Goal: Information Seeking & Learning: Understand process/instructions

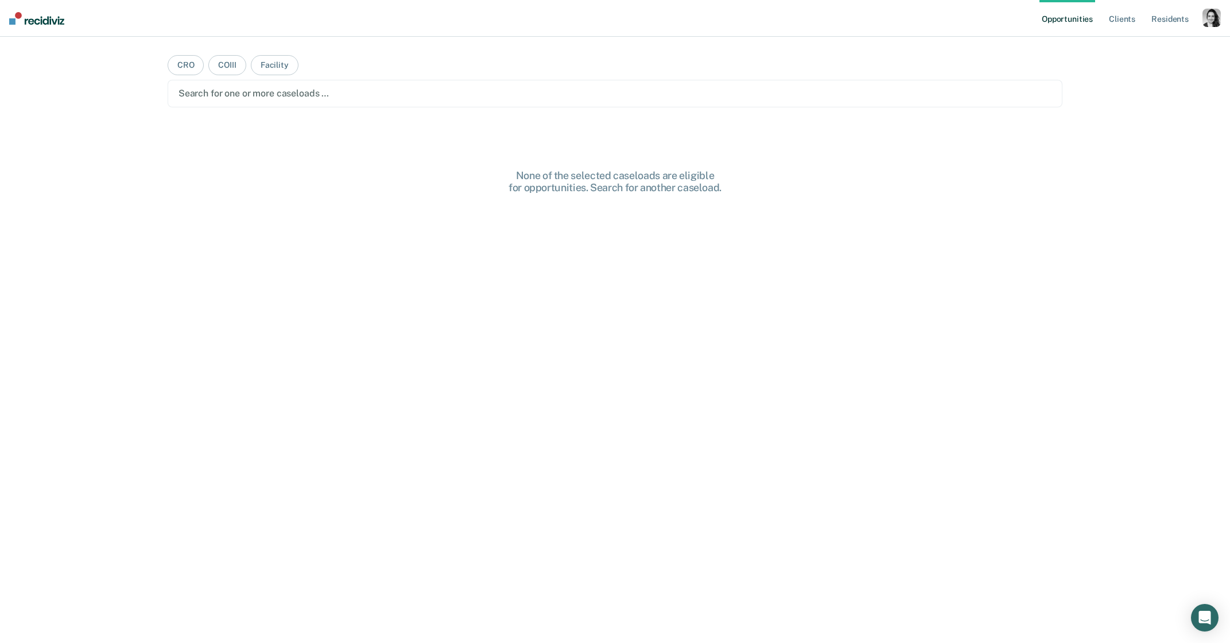
click at [1214, 13] on div "button" at bounding box center [1211, 18] width 18 height 18
click at [1213, 13] on div "button" at bounding box center [1211, 18] width 18 height 18
click at [1203, 22] on div "button" at bounding box center [1211, 18] width 18 height 18
click at [1157, 52] on div "Profile How it works Log Out" at bounding box center [1165, 61] width 111 height 56
click at [1131, 48] on link "Profile" at bounding box center [1165, 47] width 92 height 10
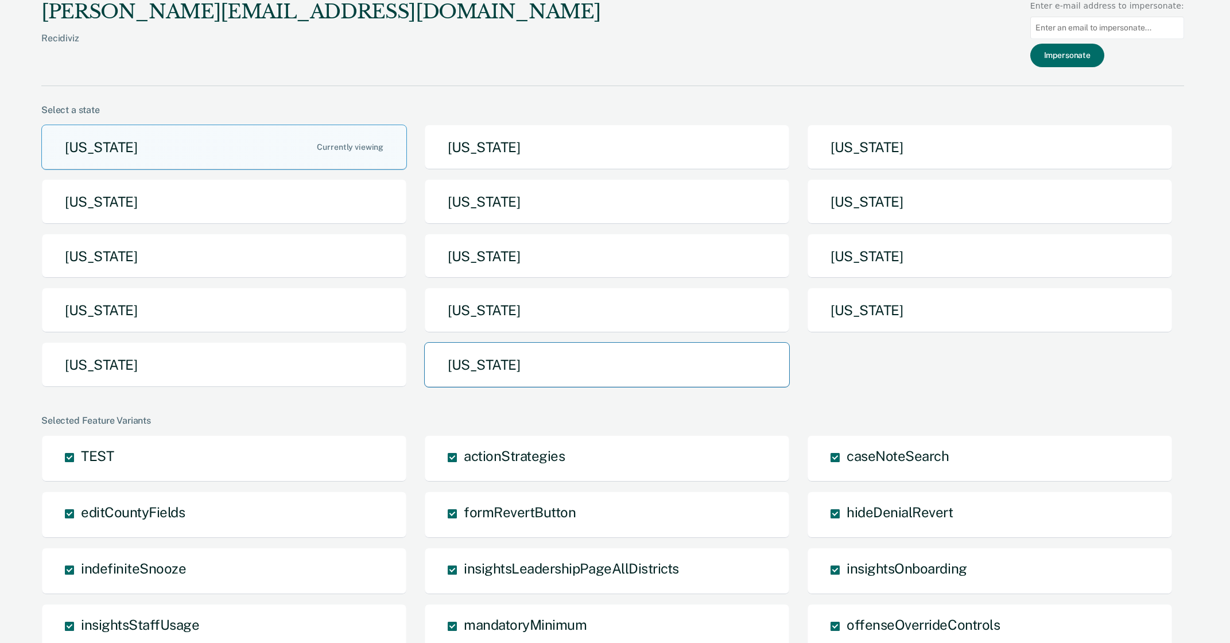
click at [532, 369] on button "[US_STATE]" at bounding box center [606, 364] width 365 height 45
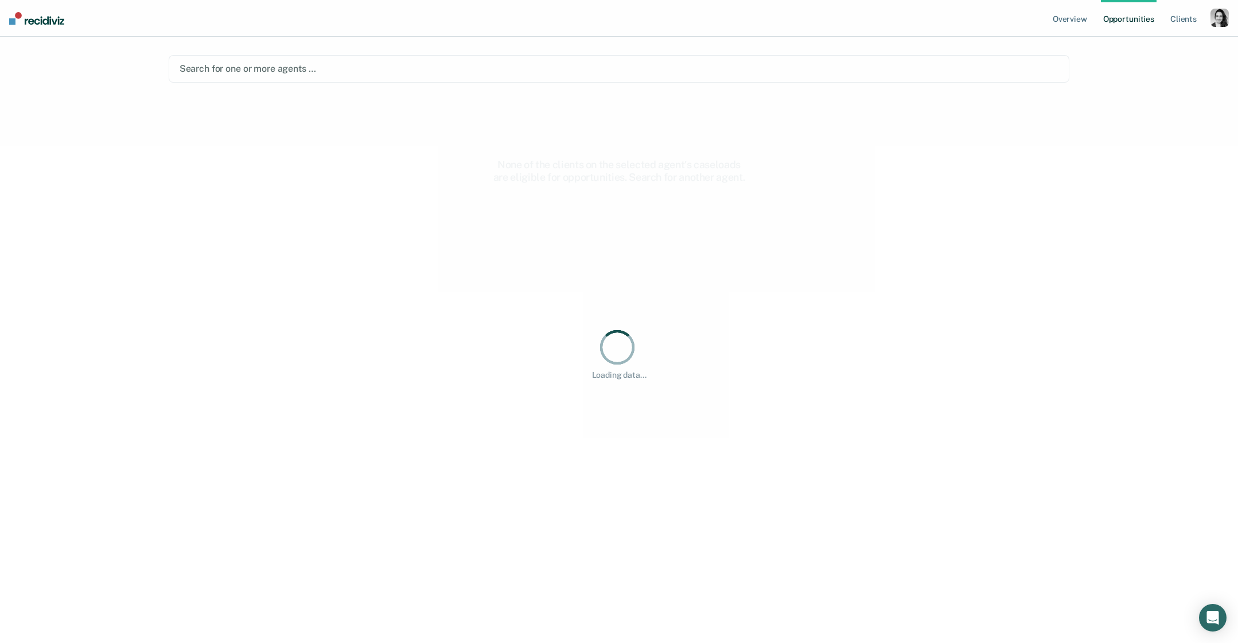
click at [335, 74] on div at bounding box center [620, 68] width 880 height 13
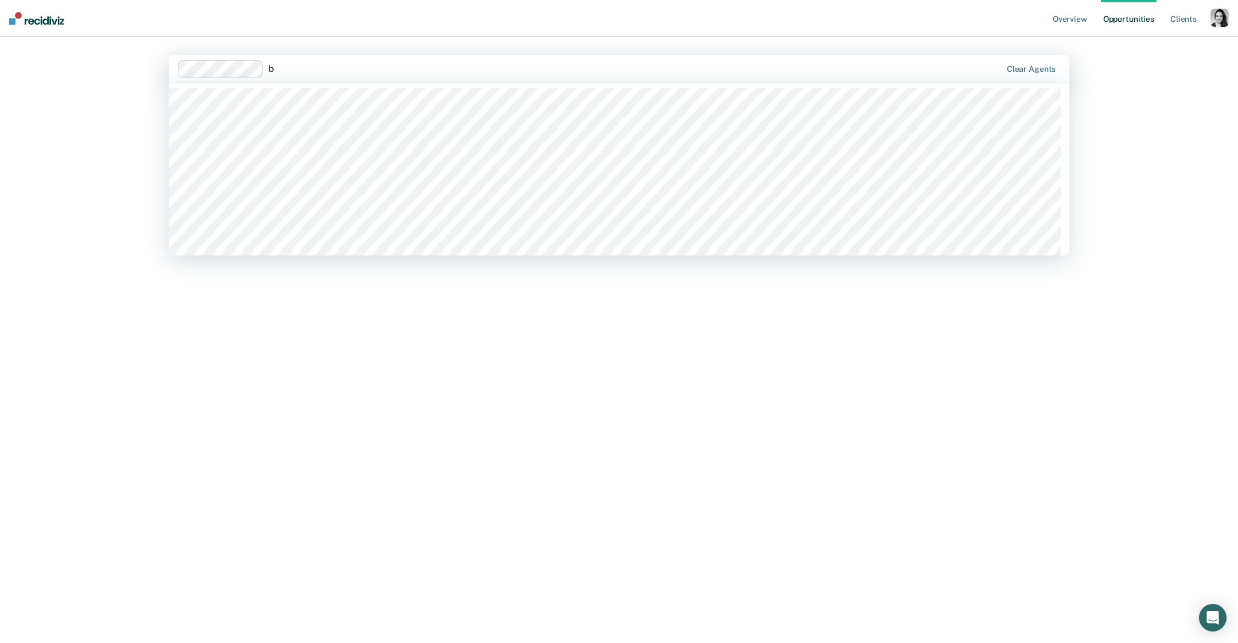
type input "b"
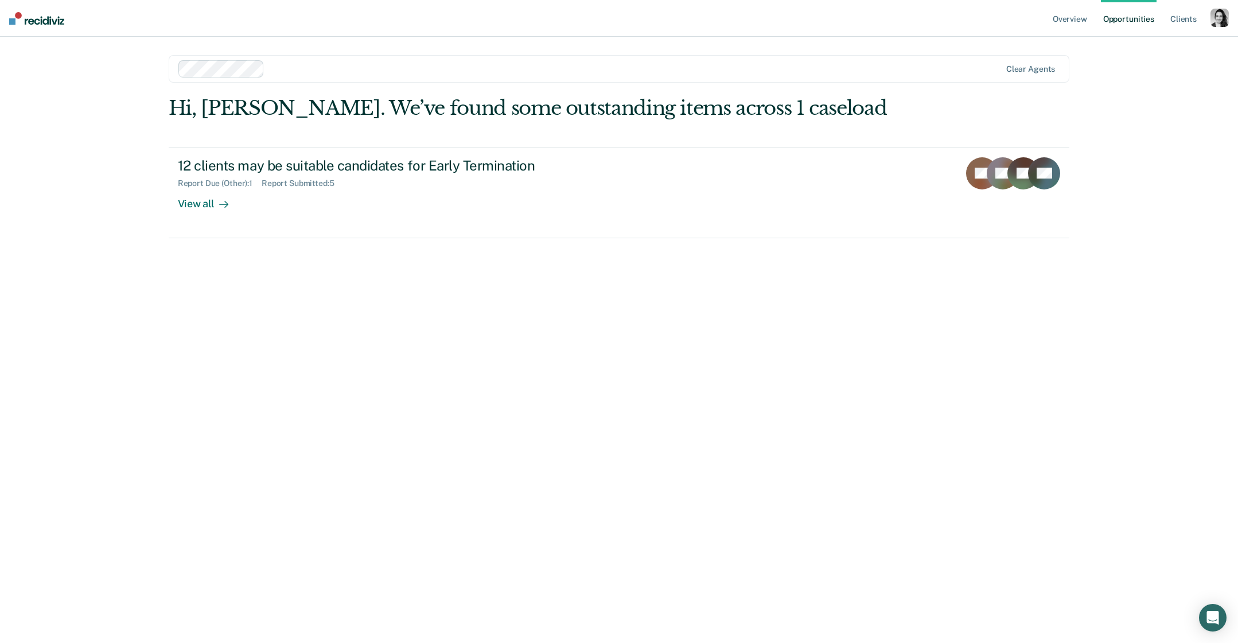
click at [185, 400] on div "Hi, [PERSON_NAME]. We’ve found some outstanding items across 1 caseload 12 clie…" at bounding box center [619, 353] width 901 height 514
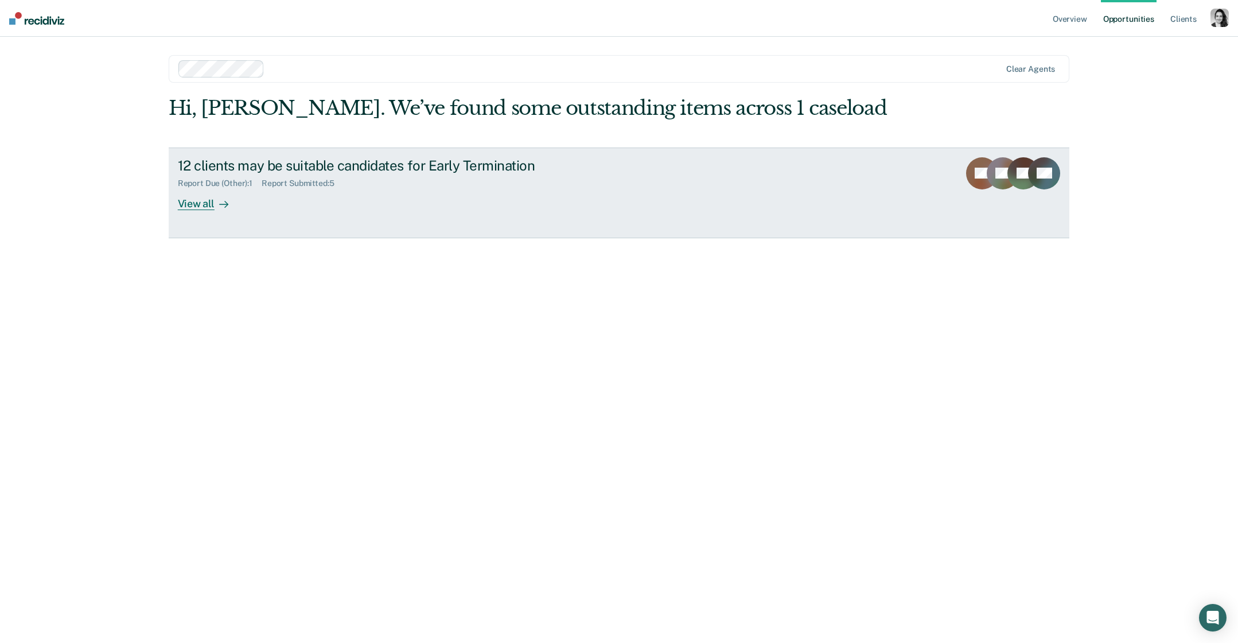
click at [336, 157] on div "12 clients may be suitable candidates for Early Termination" at bounding box center [379, 165] width 403 height 17
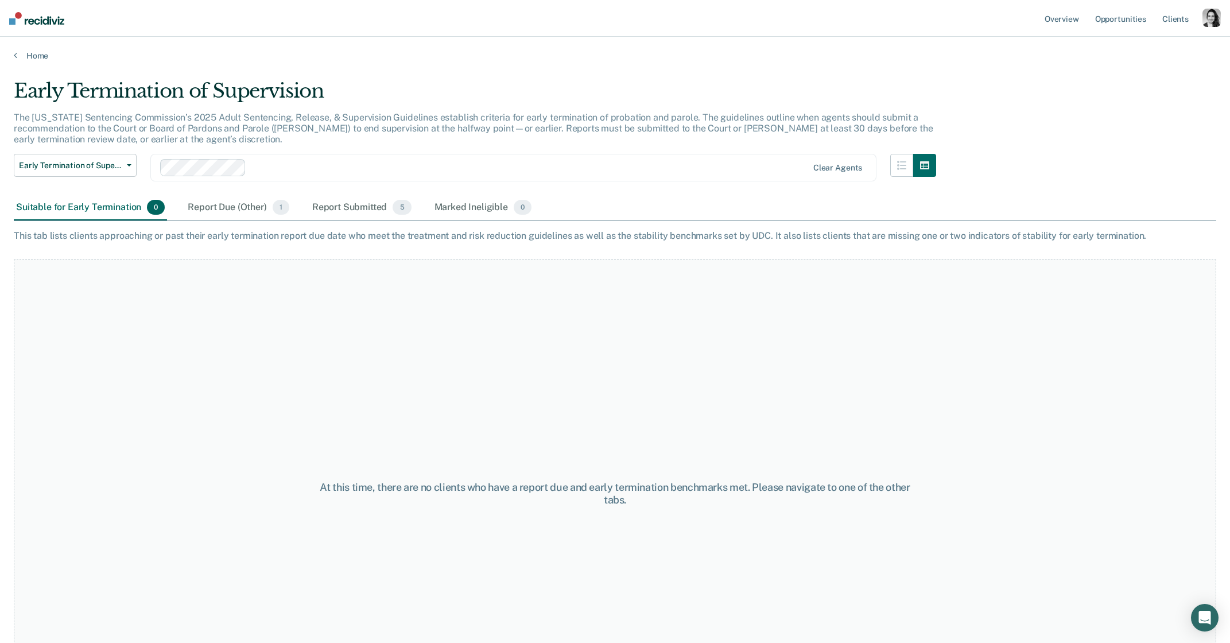
click at [100, 211] on div "Suitable for Early Termination 0" at bounding box center [90, 207] width 153 height 25
click at [1222, 23] on nav "Overview Opportunities Client s Profile How it works Log Out" at bounding box center [615, 18] width 1230 height 37
click at [1214, 25] on div "button" at bounding box center [1211, 18] width 18 height 18
click at [1131, 59] on link "How it works" at bounding box center [1165, 61] width 92 height 10
